Goal: Task Accomplishment & Management: Use online tool/utility

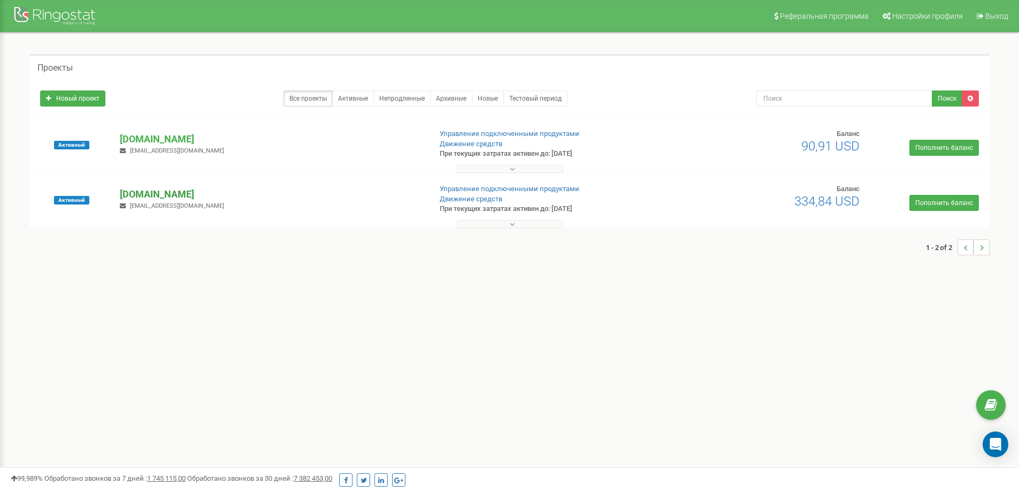
click at [172, 194] on p "[DOMAIN_NAME]" at bounding box center [271, 194] width 302 height 14
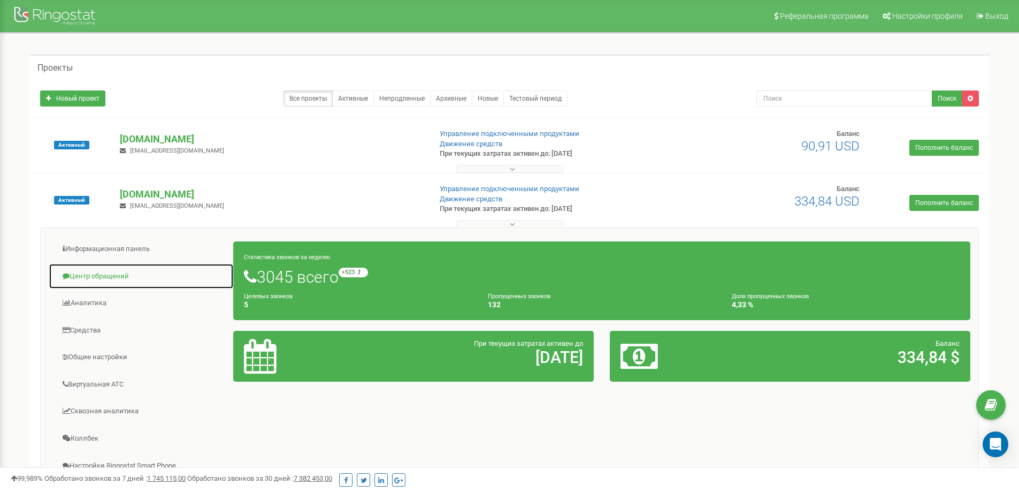
click at [81, 277] on link "Центр обращений" at bounding box center [141, 276] width 185 height 26
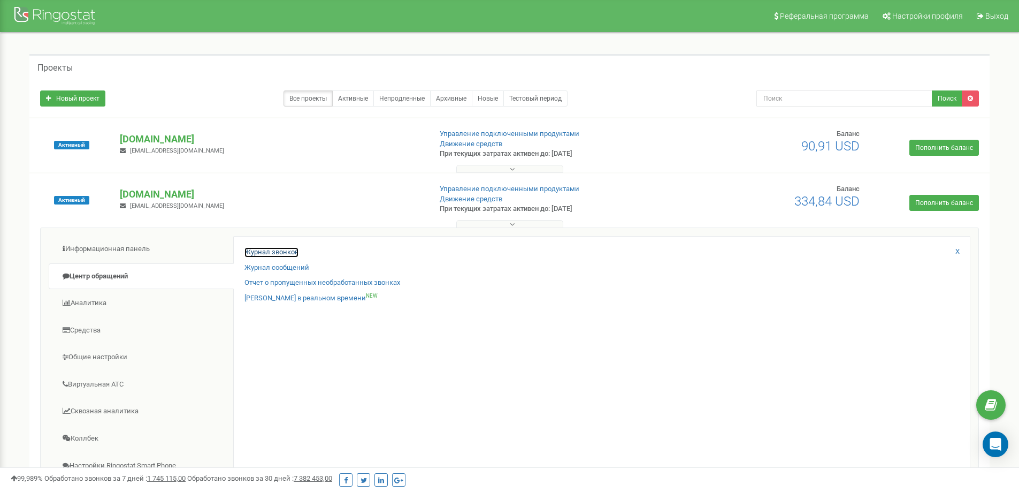
click at [281, 254] on link "Журнал звонков" at bounding box center [272, 252] width 54 height 10
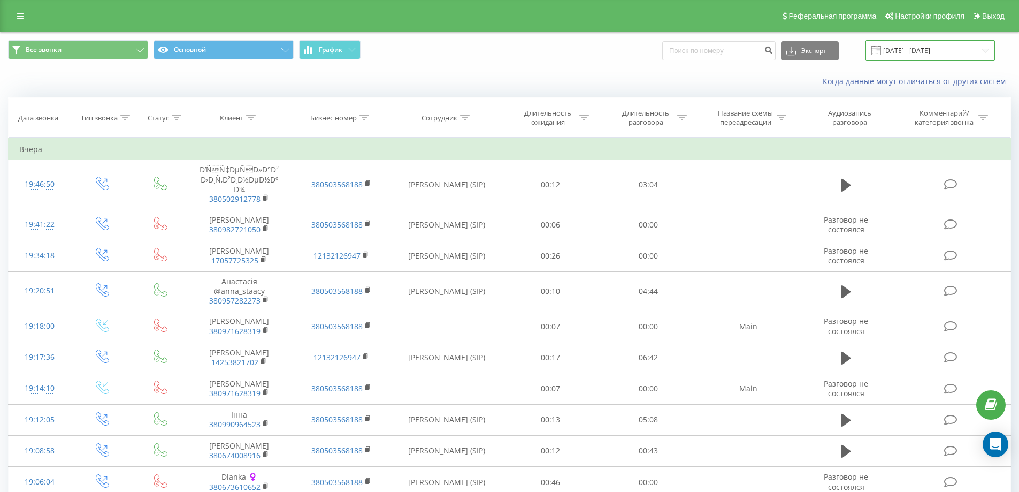
click at [940, 56] on input "22.08.2025 - 22.09.2025" at bounding box center [930, 50] width 129 height 21
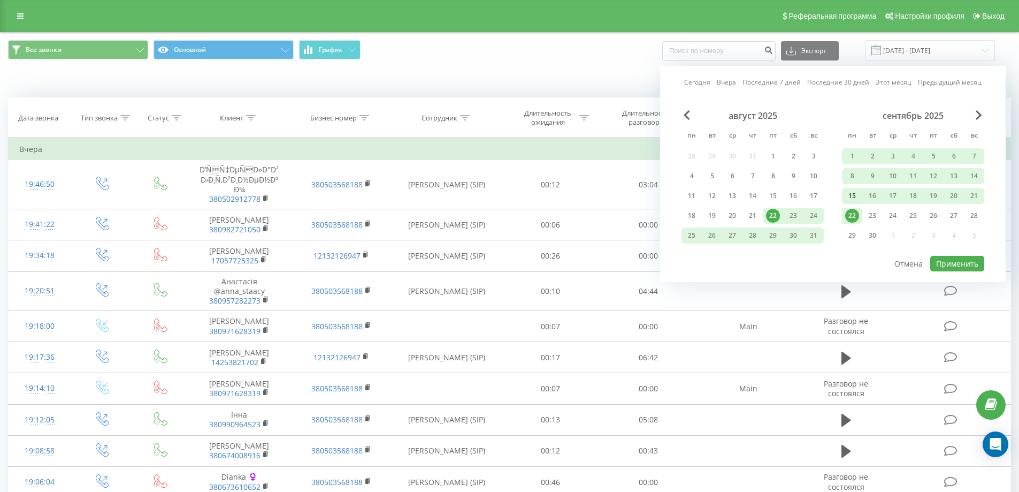
click at [854, 199] on div "15" at bounding box center [852, 196] width 14 height 14
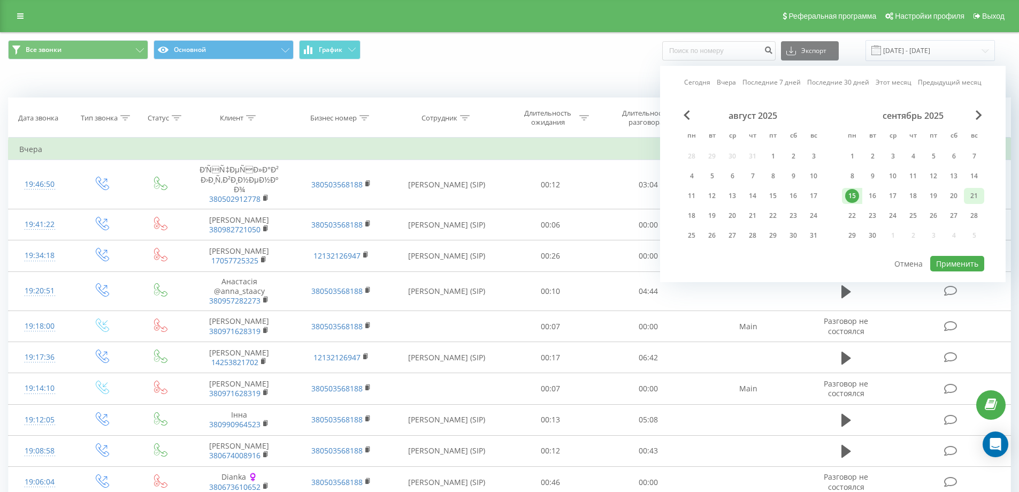
click at [976, 195] on div "21" at bounding box center [974, 196] width 14 height 14
click at [964, 258] on button "Применить" at bounding box center [957, 264] width 54 height 16
type input "15.09.2025 - 21.09.2025"
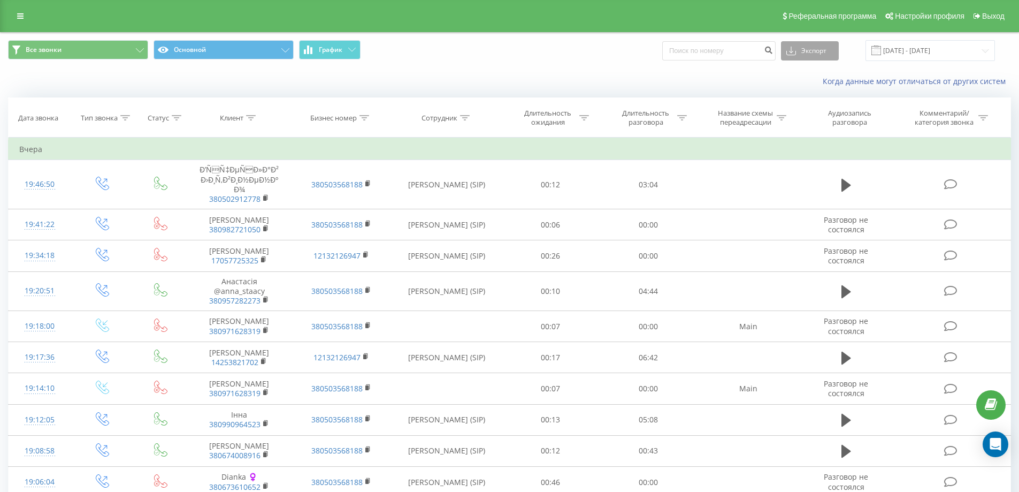
click at [822, 47] on button "Экспорт" at bounding box center [810, 50] width 58 height 19
click at [809, 117] on div ".xlsx" at bounding box center [810, 109] width 57 height 19
